Goal: Task Accomplishment & Management: Use online tool/utility

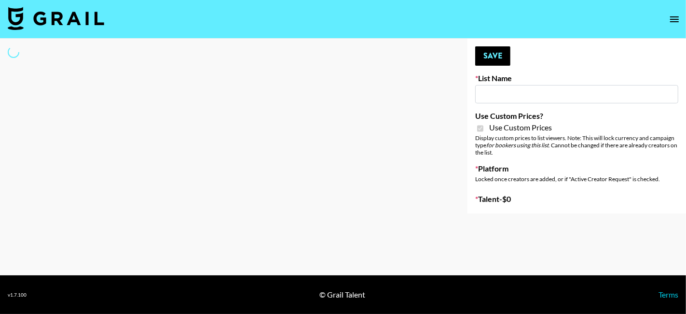
type input "Anker For Soundcore"
checkbox input "true"
select select "Brand"
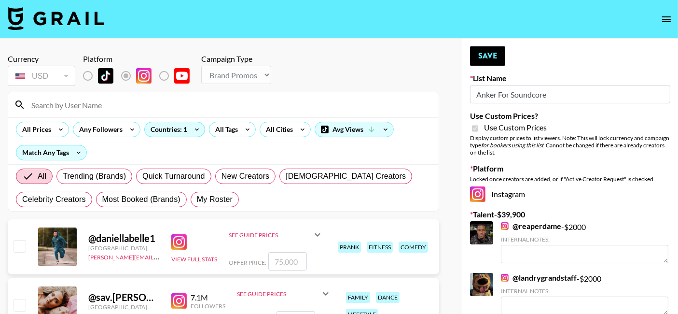
click at [100, 102] on input at bounding box center [229, 104] width 407 height 15
type input "thistravel"
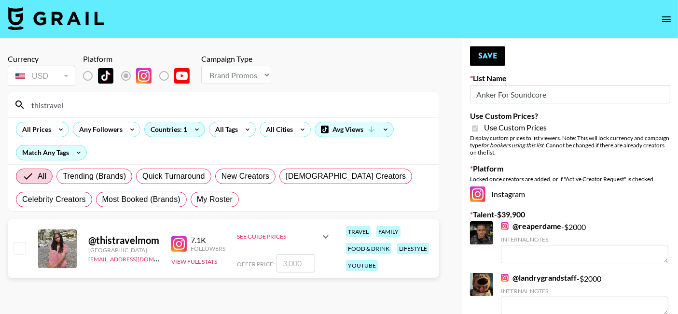
click at [281, 264] on input "number" at bounding box center [295, 263] width 39 height 18
type input "2"
checkbox input "true"
type input "2500"
click at [500, 52] on button "Save" at bounding box center [487, 55] width 35 height 19
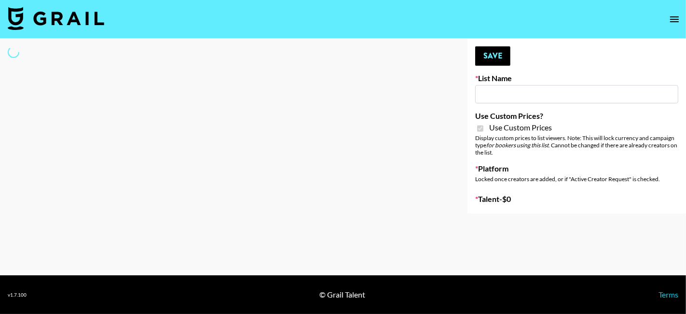
type input "Redence Beauty"
checkbox input "true"
select select "Brand"
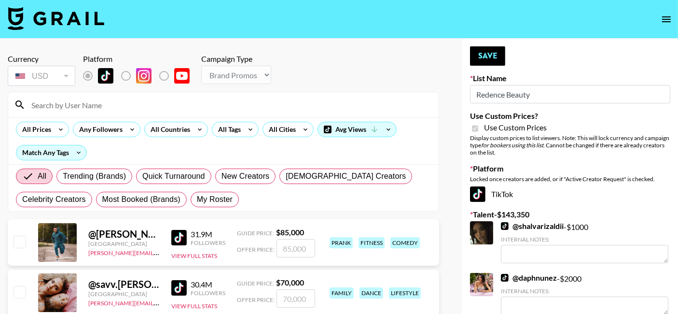
click at [99, 102] on input at bounding box center [229, 104] width 407 height 15
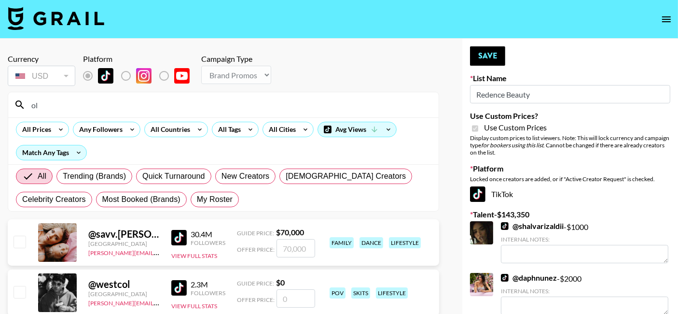
type input "o"
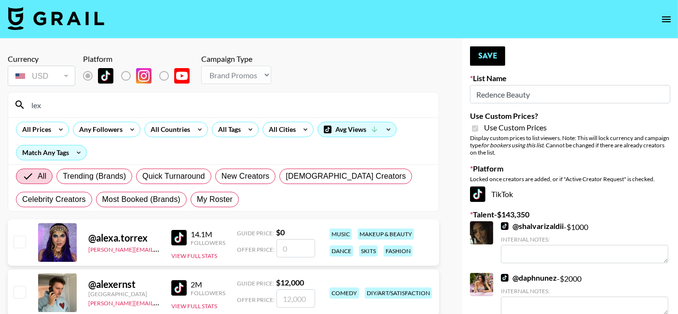
type input "lexc"
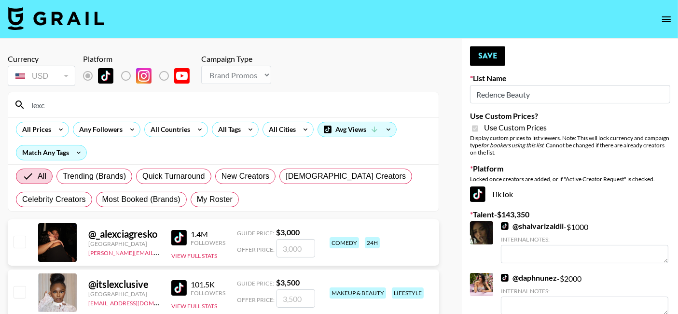
click at [285, 298] on input "number" at bounding box center [295, 298] width 39 height 18
type input "2"
checkbox input "true"
type input "2000"
click at [497, 59] on button "Save" at bounding box center [487, 55] width 35 height 19
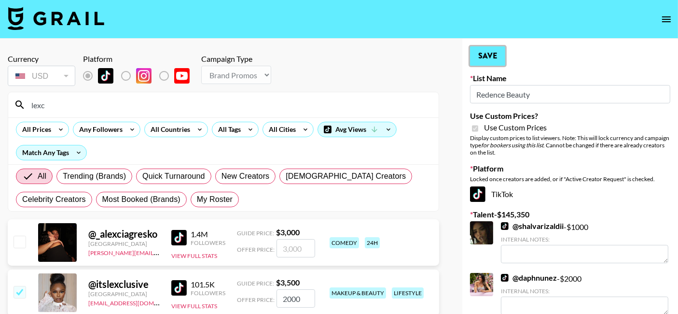
click at [492, 46] on button "Save" at bounding box center [487, 55] width 35 height 19
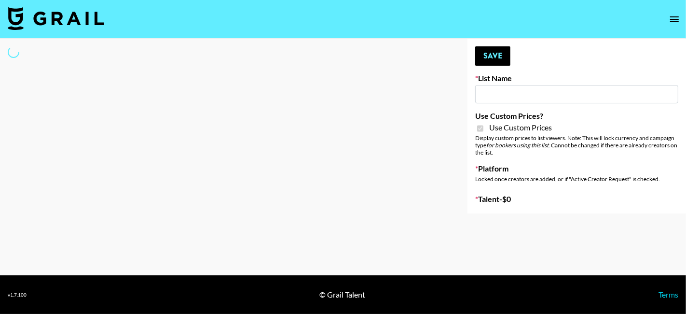
type input "Dime Beauty"
checkbox input "true"
select select "Brand"
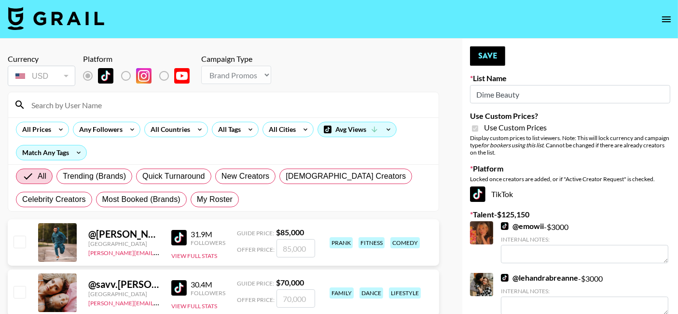
click at [106, 100] on input at bounding box center [229, 104] width 407 height 15
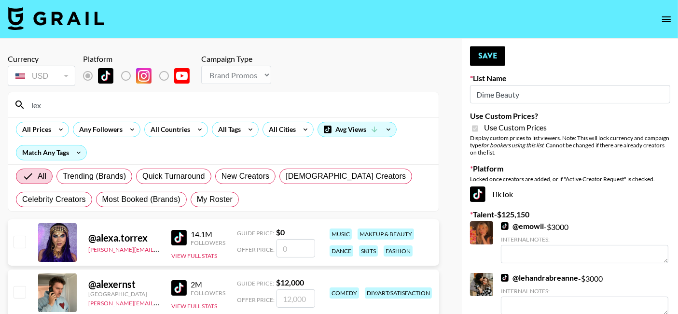
type input "lexc"
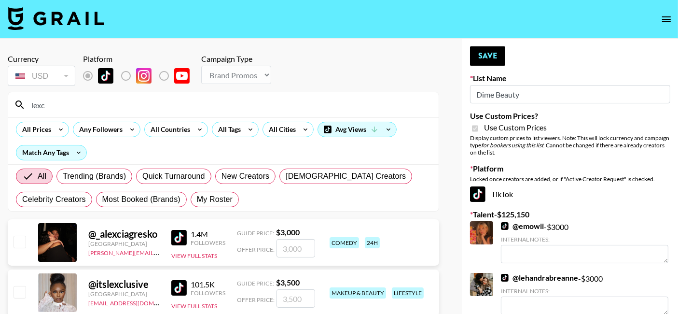
click at [284, 290] on input "number" at bounding box center [295, 298] width 39 height 18
type input "2"
checkbox input "true"
type input "2500"
click at [495, 58] on button "Save" at bounding box center [487, 55] width 35 height 19
